Goal: Task Accomplishment & Management: Complete application form

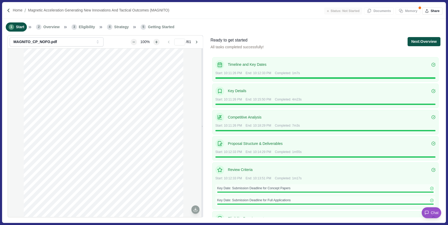
click at [427, 41] on button "Next: Overview" at bounding box center [423, 41] width 33 height 9
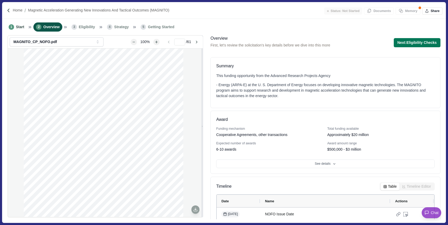
click at [427, 41] on button "Next: Eligibility Checks" at bounding box center [416, 42] width 47 height 9
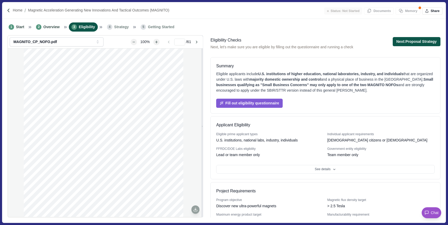
click at [410, 40] on button "Next: Proposal Strategy" at bounding box center [416, 41] width 48 height 9
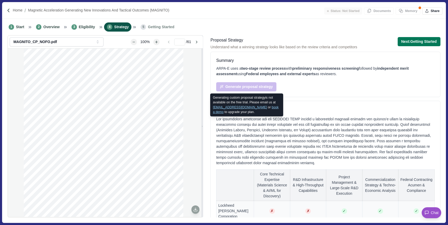
click at [269, 106] on link "book a demo" at bounding box center [246, 109] width 66 height 8
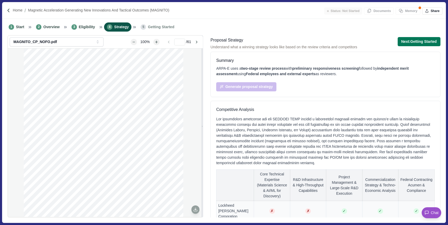
click at [317, 131] on div at bounding box center [325, 140] width 218 height 49
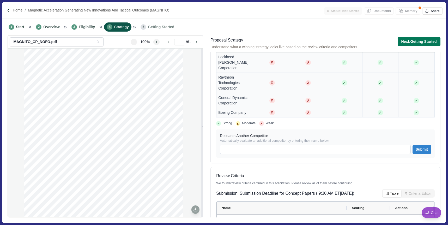
scroll to position [149, 0]
click at [291, 144] on input at bounding box center [315, 148] width 191 height 9
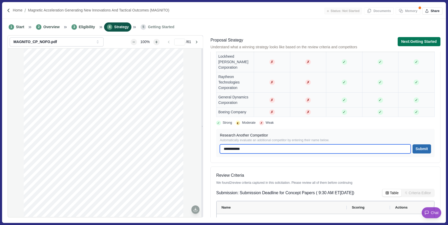
type input "**********"
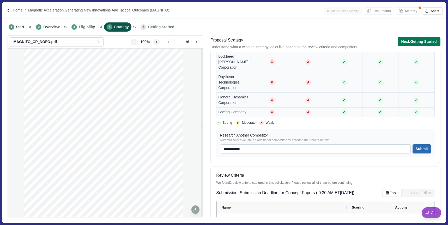
click at [417, 144] on button "Submit" at bounding box center [421, 148] width 18 height 9
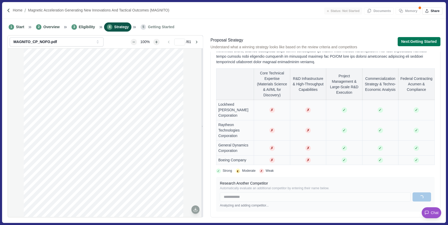
scroll to position [0, 0]
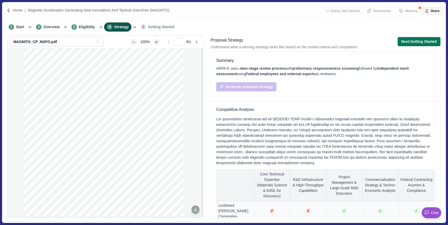
click at [431, 10] on button "Share" at bounding box center [432, 10] width 20 height 7
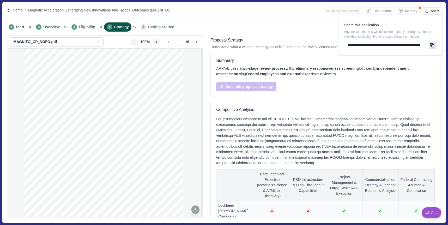
click at [433, 46] on icon "Copy link" at bounding box center [432, 45] width 5 height 5
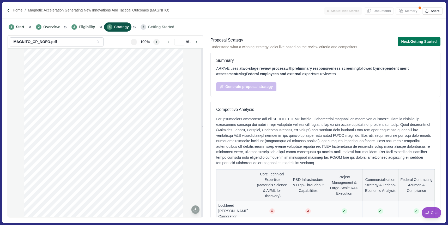
click at [240, 130] on div at bounding box center [325, 140] width 218 height 49
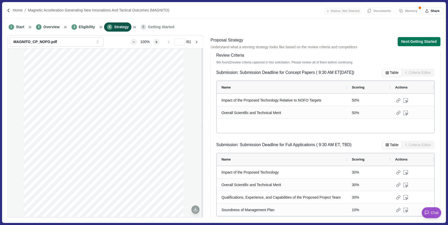
scroll to position [279, 0]
